Goal: Find specific page/section: Find specific page/section

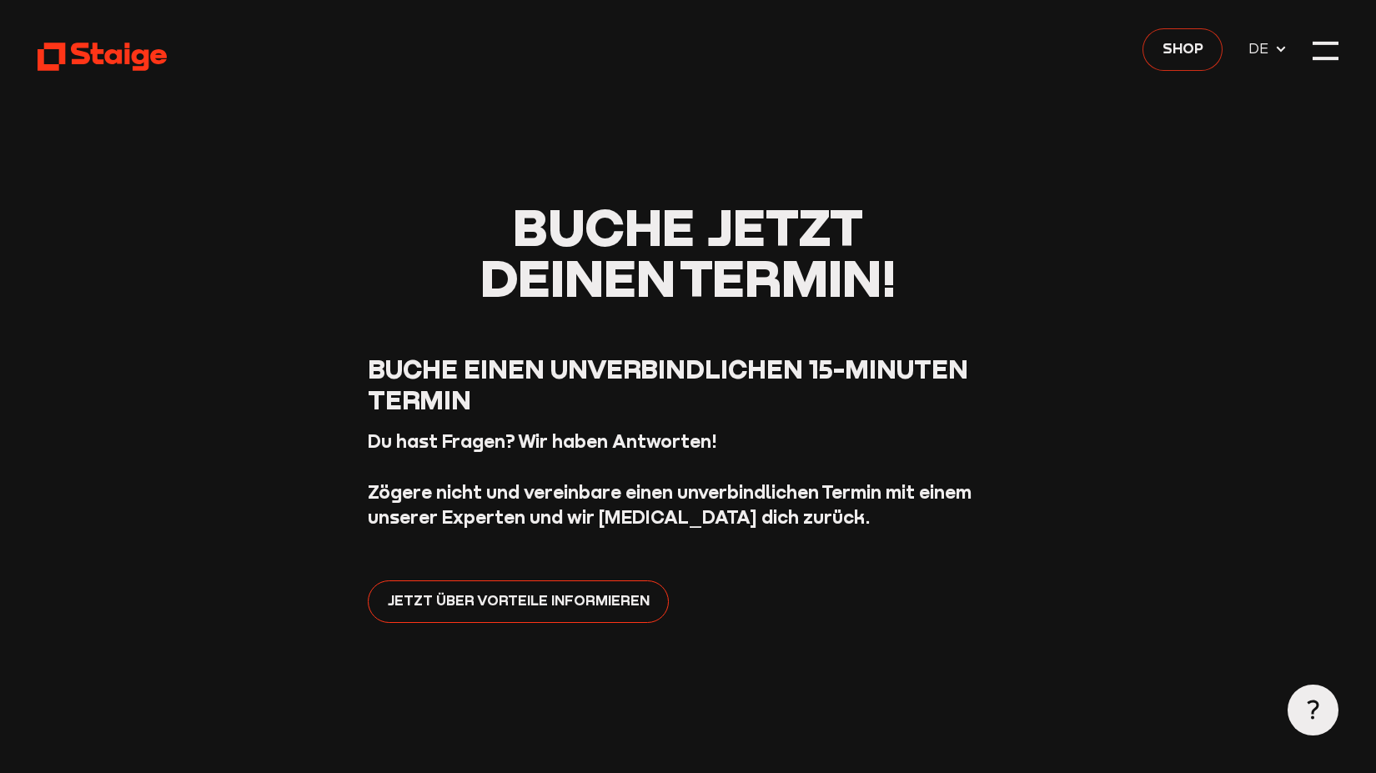
click at [1209, 50] on link "Shop" at bounding box center [1183, 49] width 80 height 43
click at [1171, 61] on link "Shop" at bounding box center [1183, 49] width 80 height 43
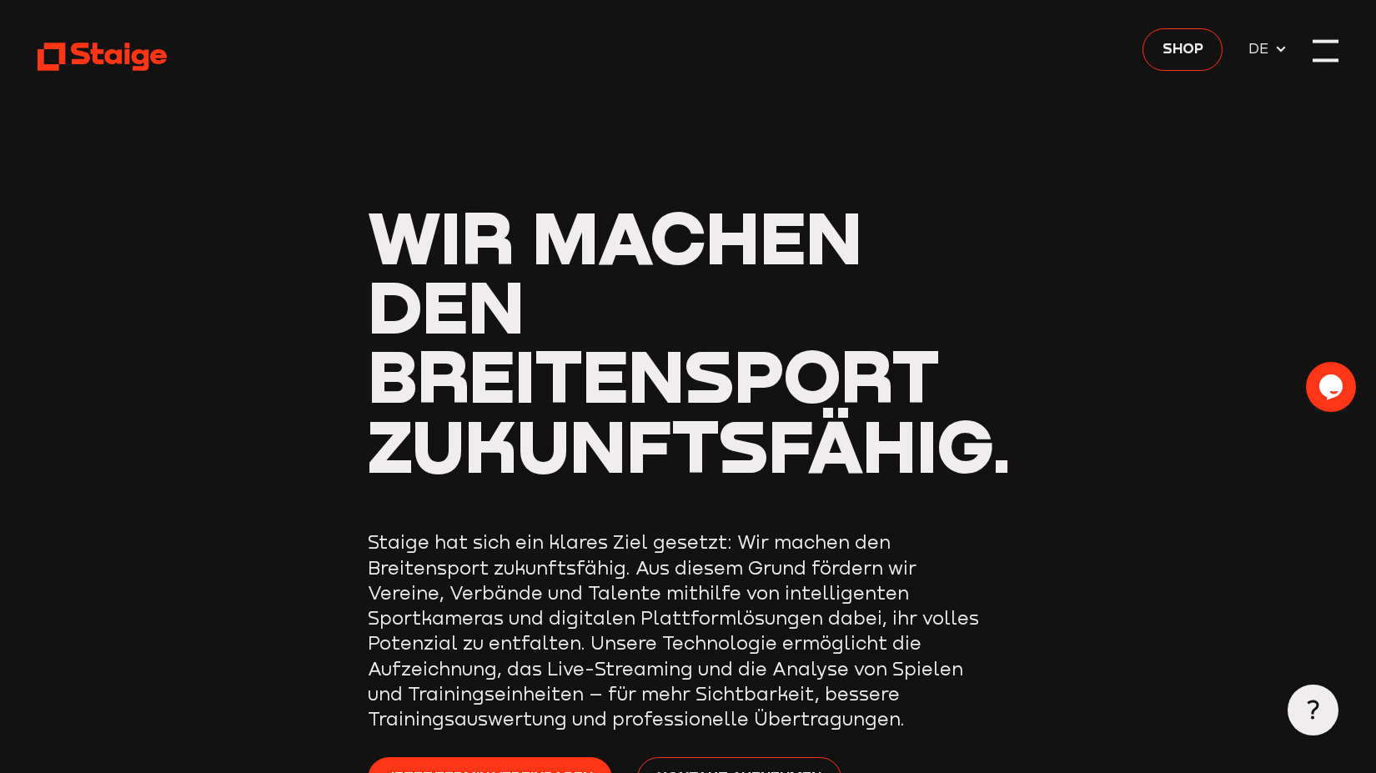
click at [1322, 58] on div at bounding box center [1325, 50] width 25 height 25
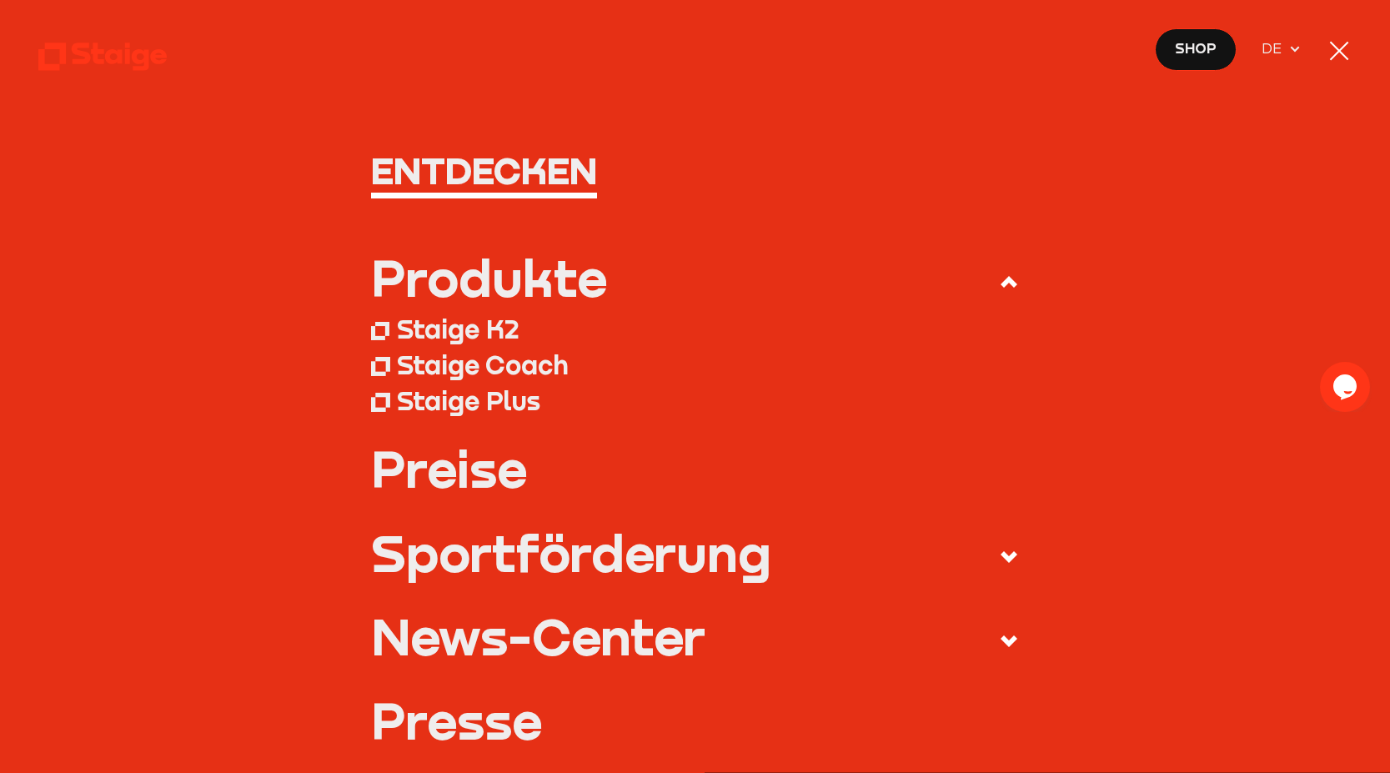
click at [490, 268] on div "Produkte" at bounding box center [489, 278] width 236 height 51
click at [0, 0] on input "Produkte" at bounding box center [0, 0] width 0 height 0
click at [443, 325] on div "Staige K2" at bounding box center [458, 330] width 123 height 32
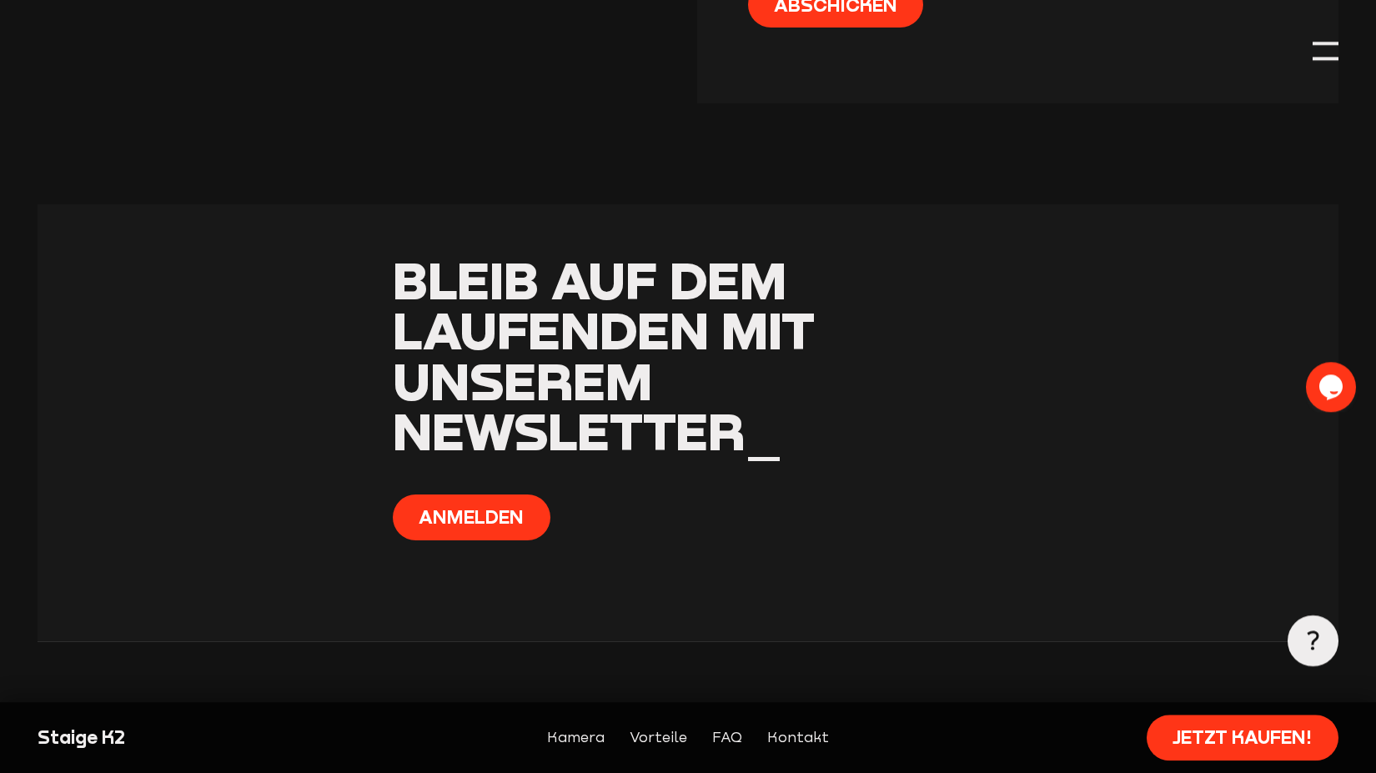
scroll to position [7733, 0]
